Goal: Navigation & Orientation: Understand site structure

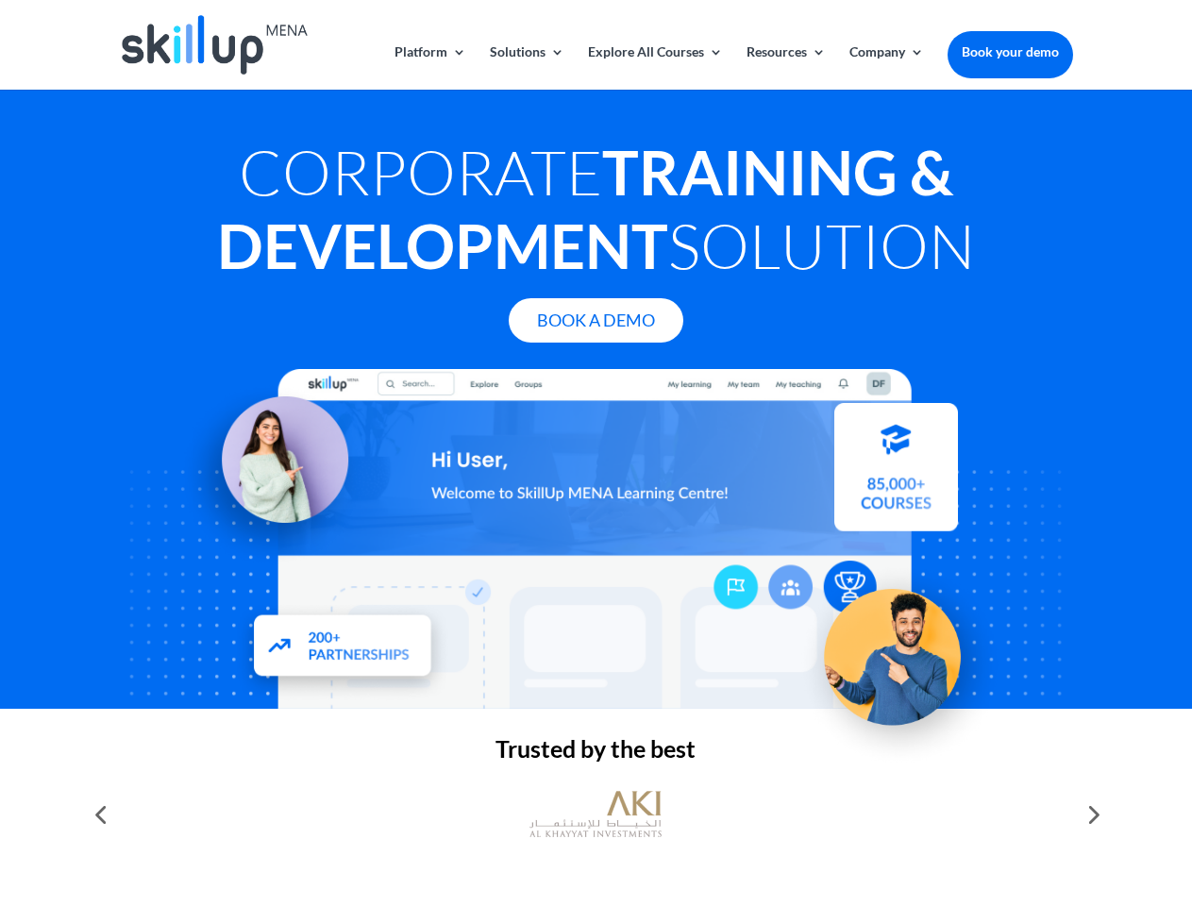
click at [595, 453] on div at bounding box center [595, 539] width 953 height 340
click at [526, 67] on link "Solutions" at bounding box center [527, 67] width 75 height 44
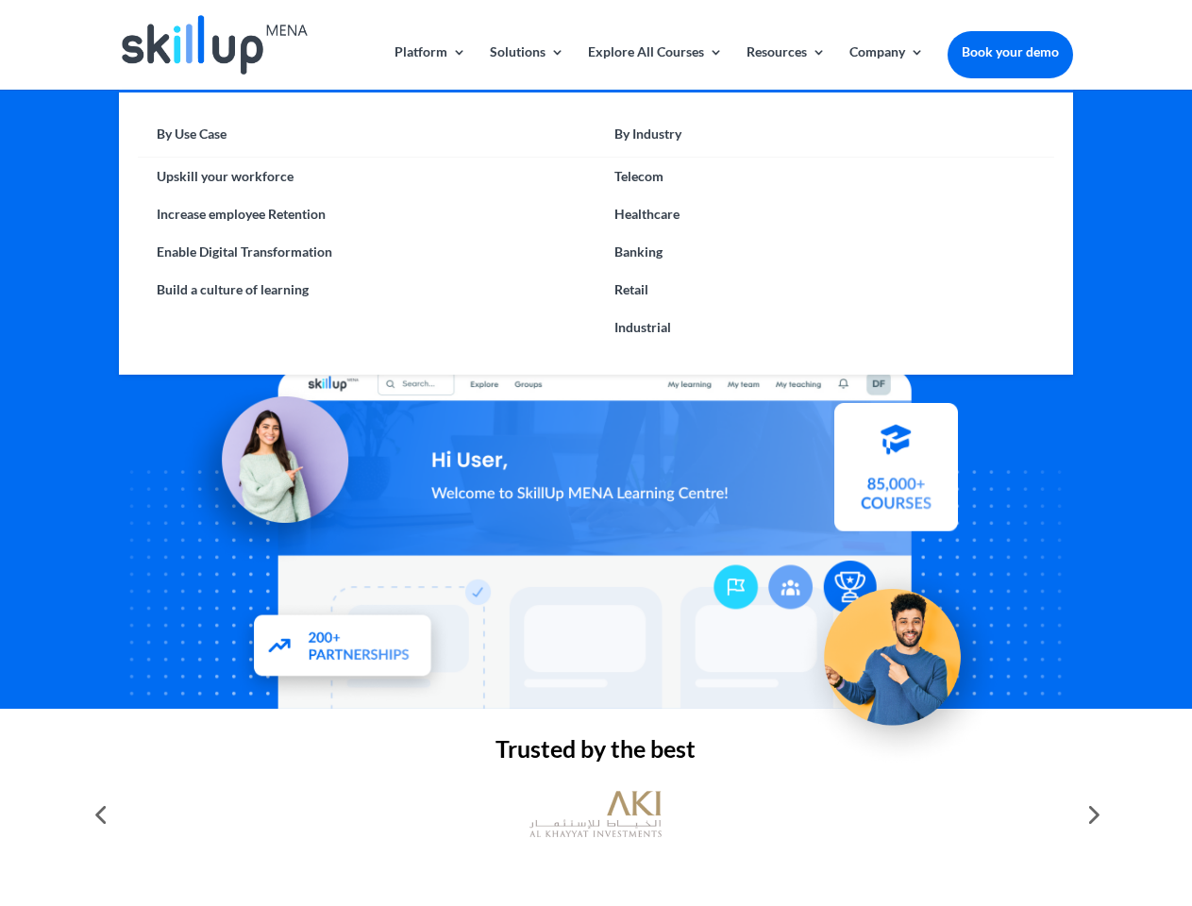
click at [654, 67] on link "Explore All Courses" at bounding box center [655, 67] width 135 height 44
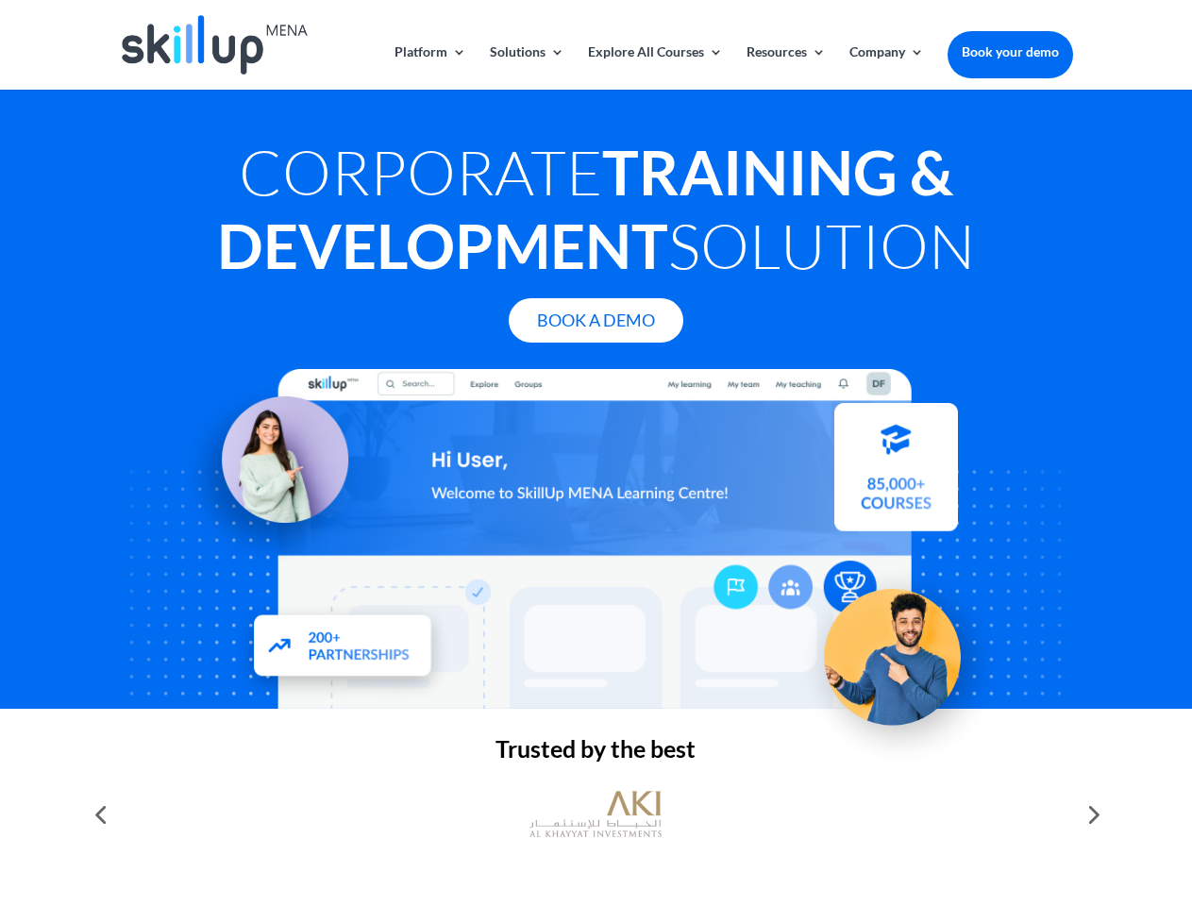
click at [784, 67] on link "Resources" at bounding box center [785, 67] width 79 height 44
click at [886, 67] on link "Company" at bounding box center [886, 67] width 75 height 44
click at [595, 814] on img at bounding box center [595, 814] width 132 height 66
